Goal: Transaction & Acquisition: Book appointment/travel/reservation

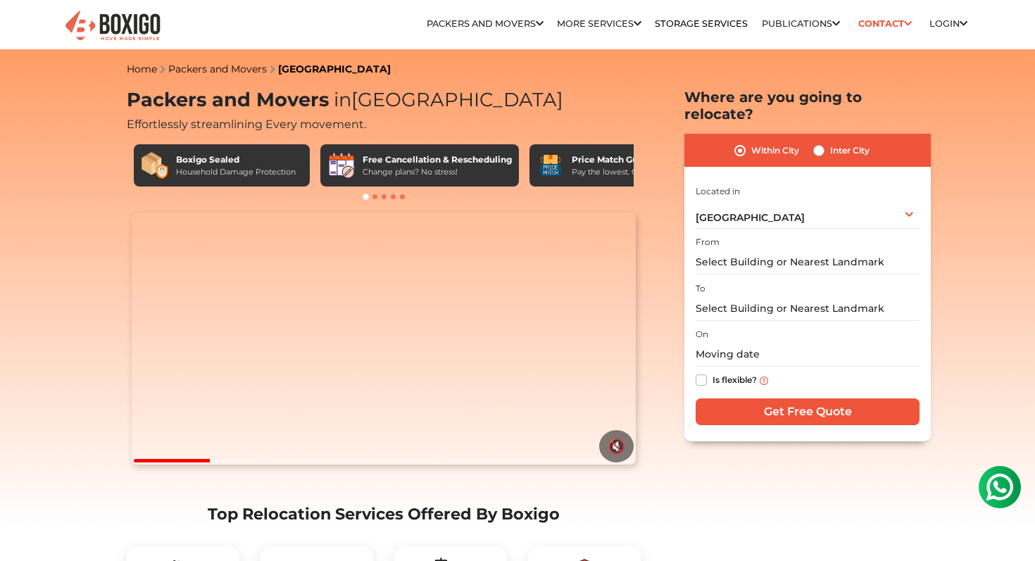
click at [826, 142] on div "Inter City" at bounding box center [841, 150] width 56 height 17
click at [830, 142] on label "Inter City" at bounding box center [849, 150] width 39 height 17
click at [820, 142] on input "Inter City" at bounding box center [818, 149] width 11 height 14
radio input "true"
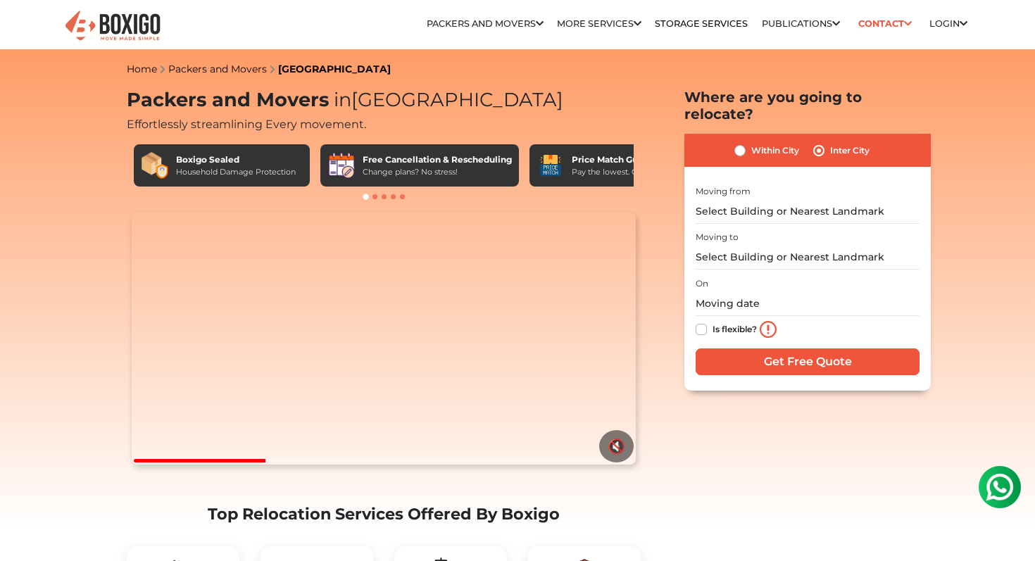
click at [764, 182] on div "Moving from" at bounding box center [807, 203] width 224 height 42
click at [754, 199] on input "text" at bounding box center [807, 211] width 224 height 25
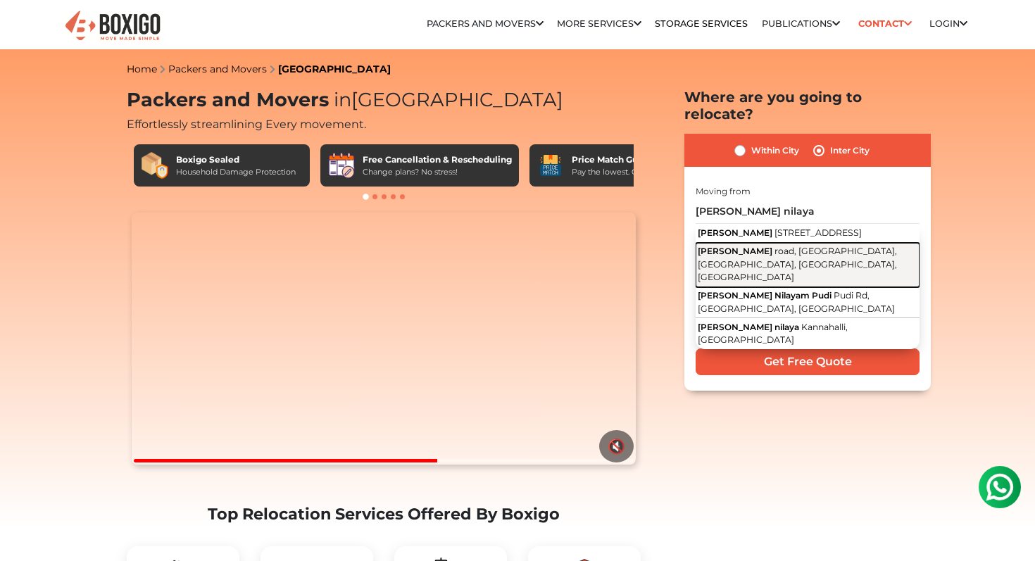
click at [774, 267] on span "road, [GEOGRAPHIC_DATA], [GEOGRAPHIC_DATA], [GEOGRAPHIC_DATA], [GEOGRAPHIC_DATA]" at bounding box center [797, 264] width 199 height 37
type input "[PERSON_NAME] Nilaya, road, [GEOGRAPHIC_DATA], [GEOGRAPHIC_DATA], [GEOGRAPHIC_D…"
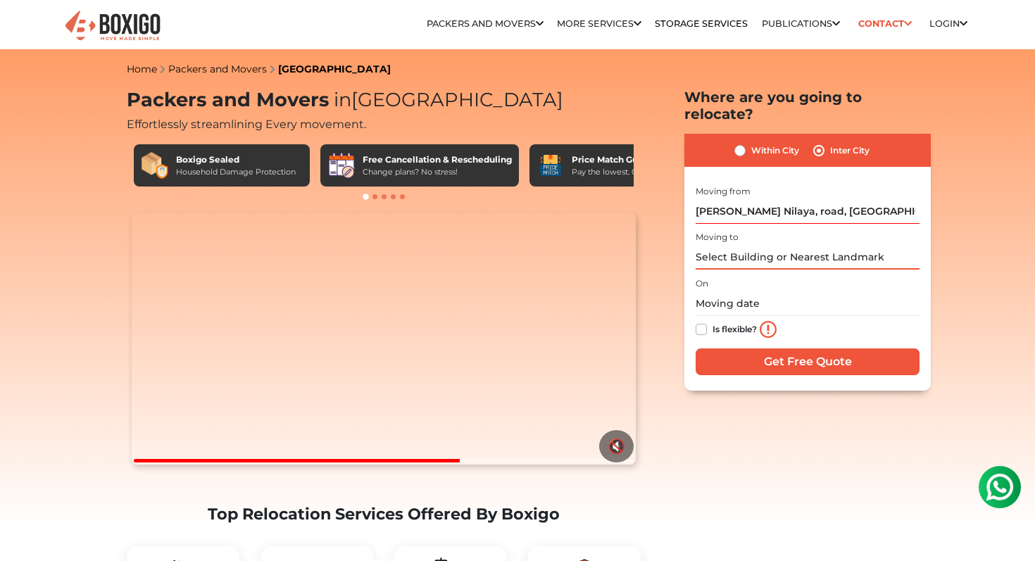
click at [778, 245] on input "text" at bounding box center [807, 257] width 224 height 25
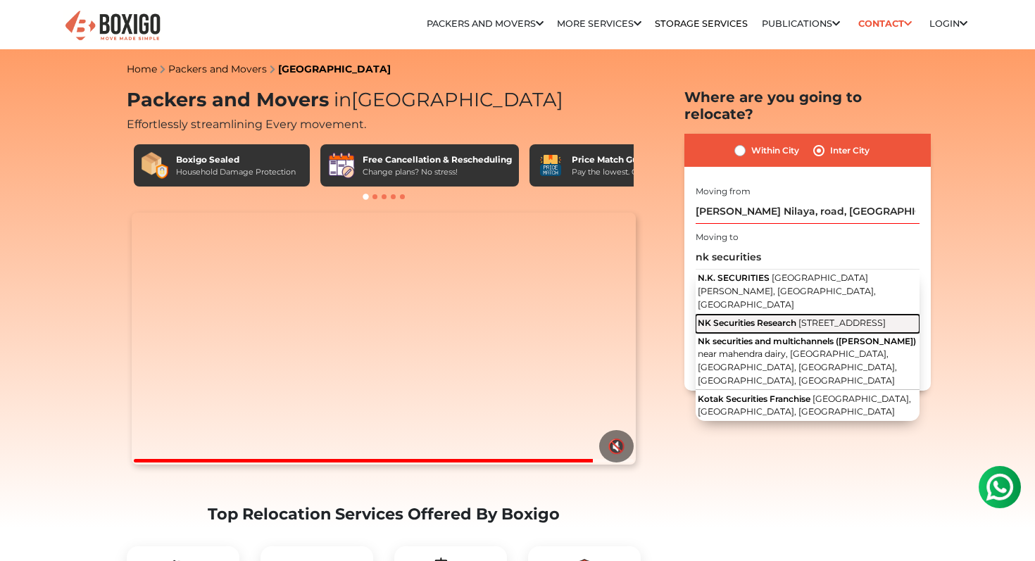
click at [788, 317] on span "NK Securities Research" at bounding box center [747, 322] width 99 height 11
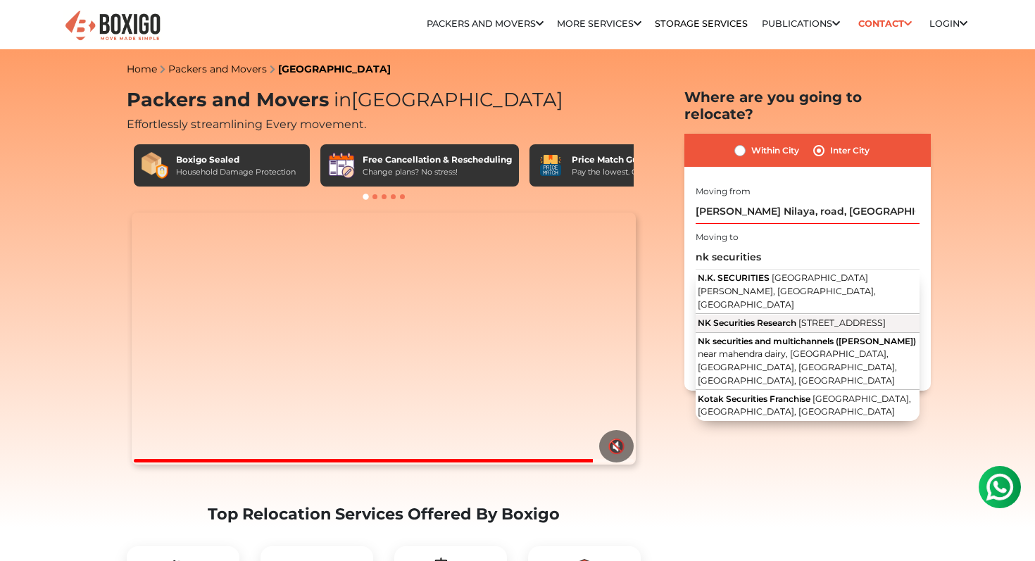
type input "NK Securities Research, [GEOGRAPHIC_DATA][STREET_ADDRESS]"
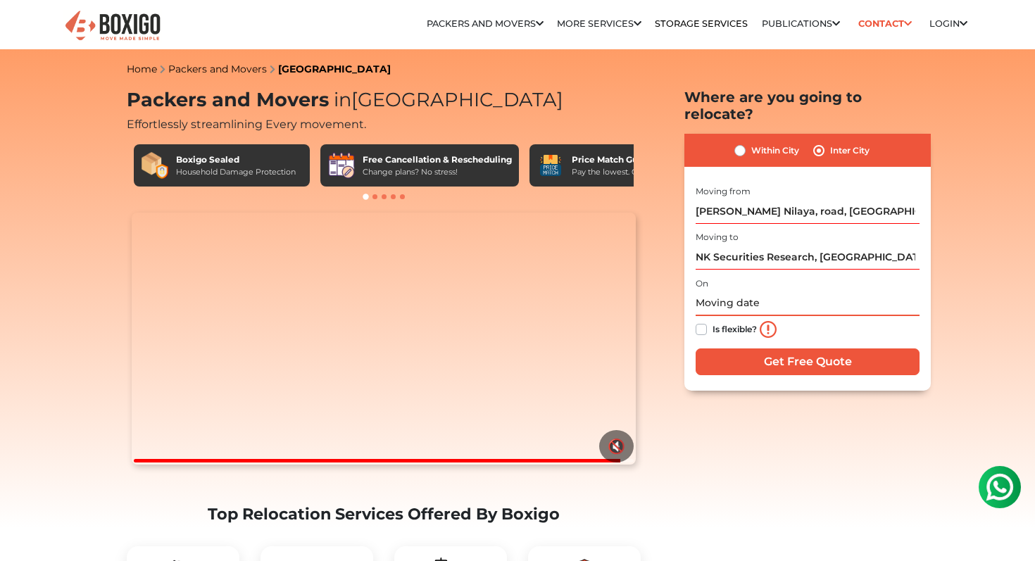
click at [759, 291] on input "text" at bounding box center [807, 303] width 224 height 25
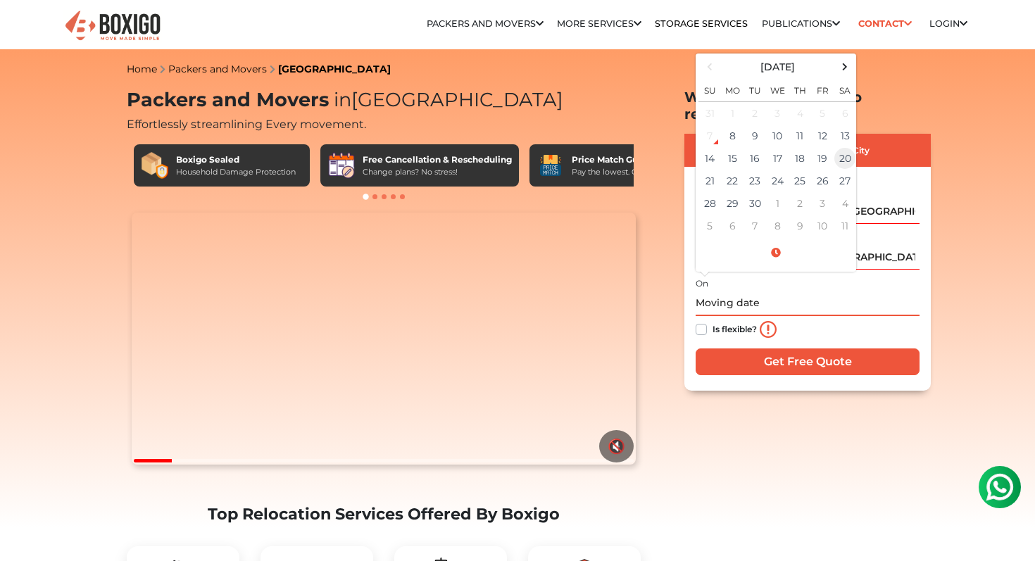
click at [844, 147] on td "20" at bounding box center [844, 158] width 23 height 23
type input "[DATE] 12:00 AM"
click at [712, 321] on label "Is flexible?" at bounding box center [734, 328] width 44 height 15
click at [701, 321] on input "Is flexible?" at bounding box center [700, 328] width 11 height 14
checkbox input "true"
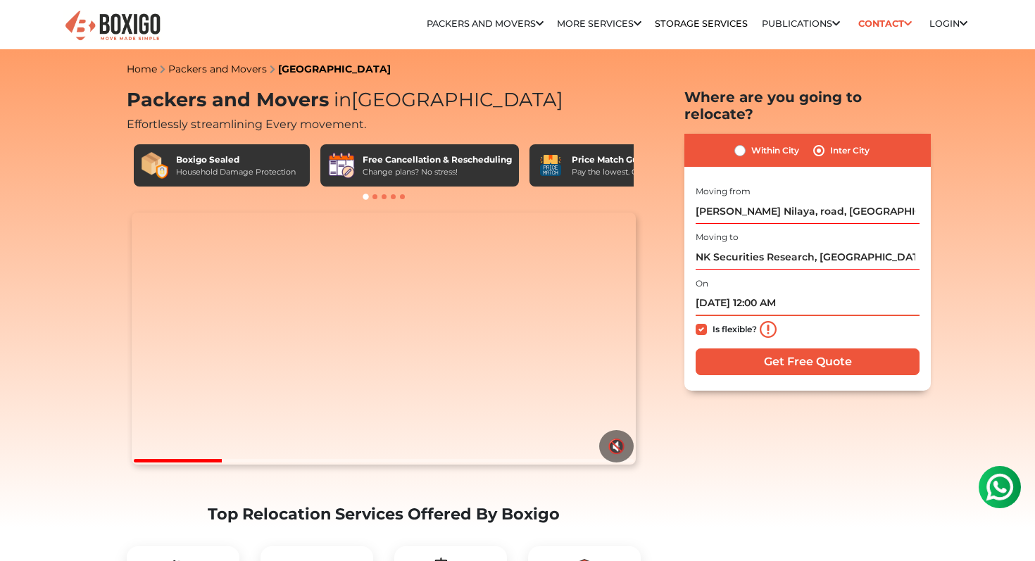
click at [769, 291] on input "[DATE] 12:00 AM" at bounding box center [807, 303] width 224 height 25
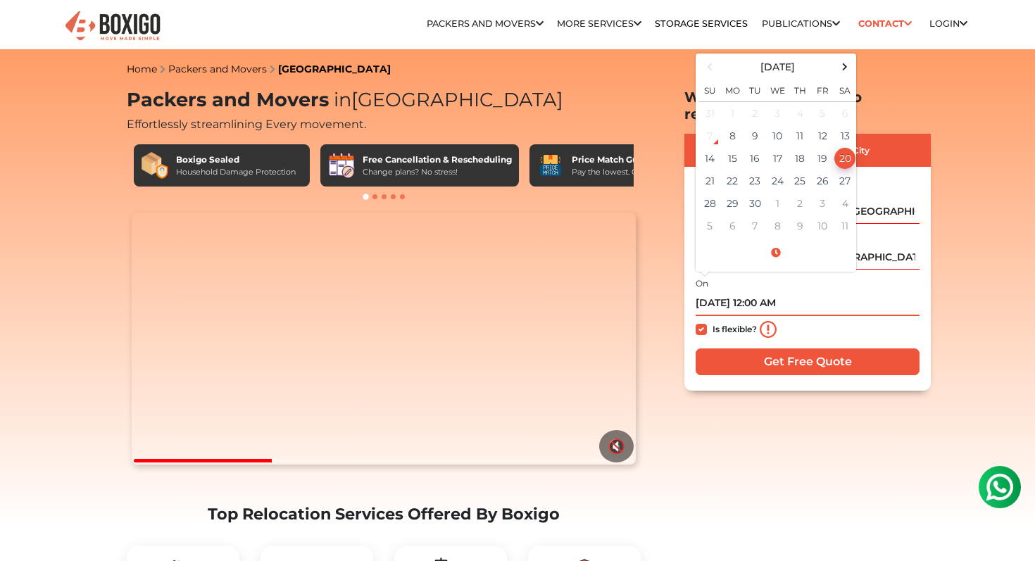
click at [811, 291] on input "[DATE] 12:00 AM" at bounding box center [807, 303] width 224 height 25
type input "[DATE] 12:00 PM"
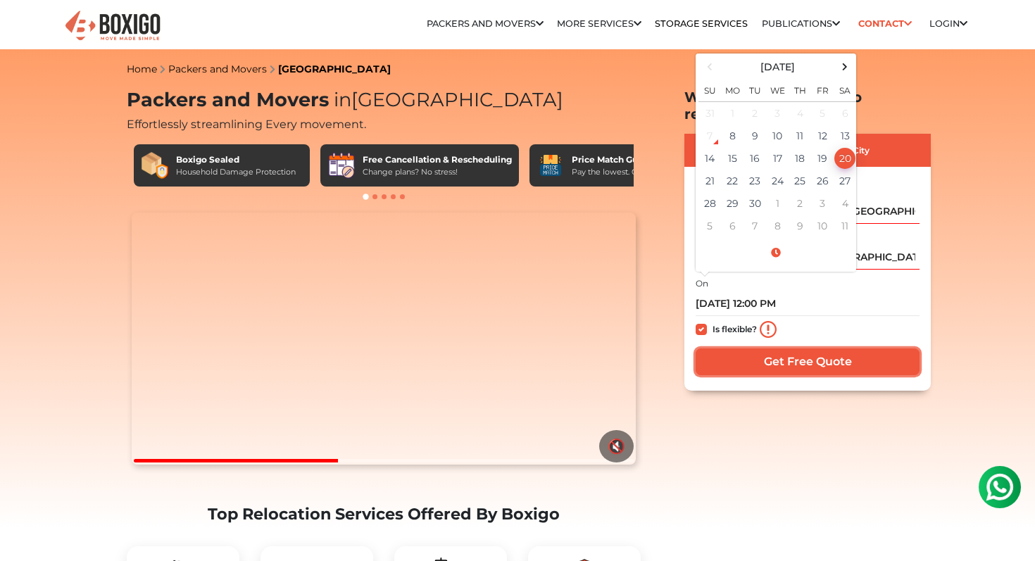
click at [804, 348] on input "Get Free Quote" at bounding box center [807, 361] width 224 height 27
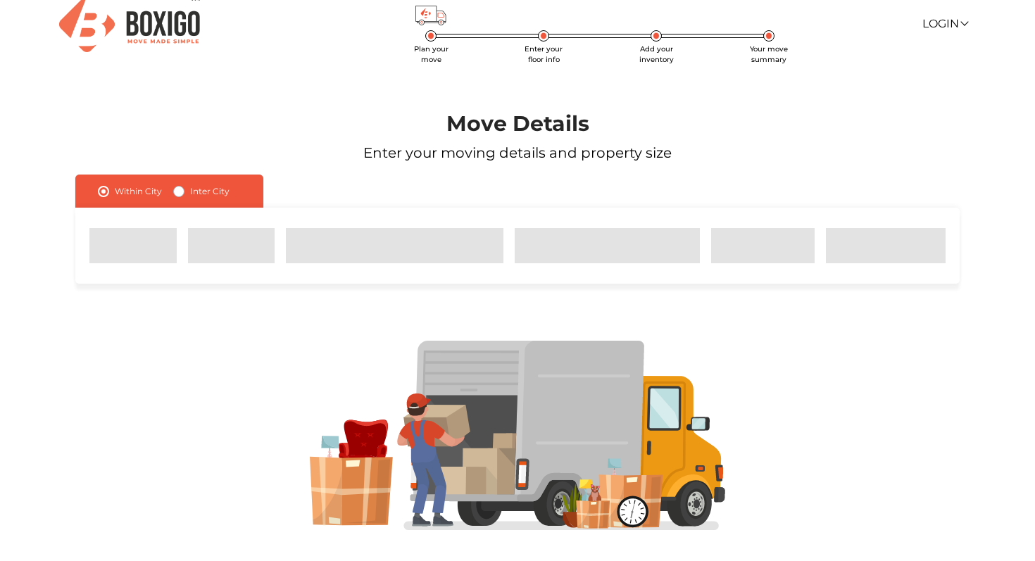
scroll to position [15, 0]
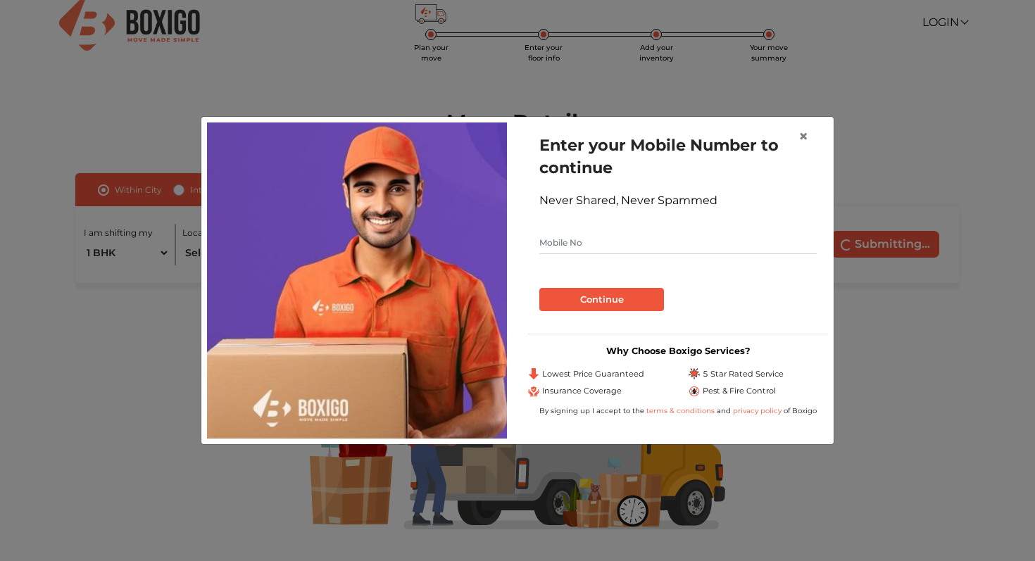
click at [608, 230] on form "Enter your Mobile Number to continue Never Shared, Never Spammed Continue" at bounding box center [677, 222] width 277 height 177
click at [591, 245] on input "text" at bounding box center [677, 243] width 277 height 23
type input "7848884017"
click at [806, 134] on span "×" at bounding box center [803, 136] width 10 height 20
